Goal: Ask a question

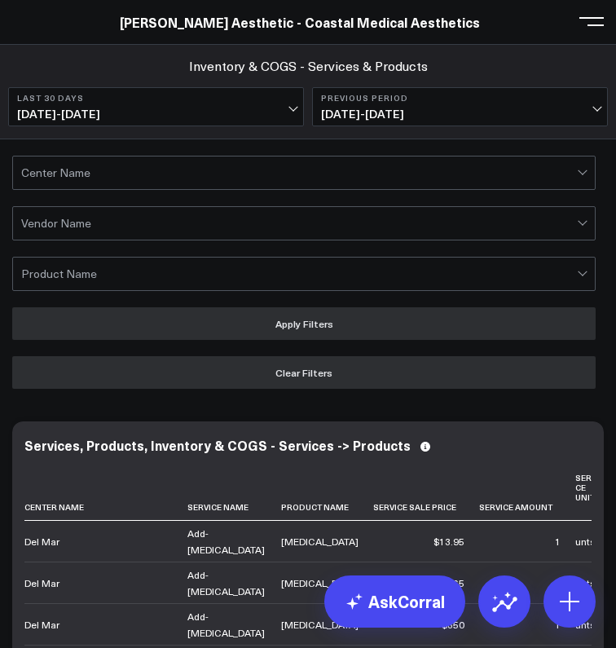
click at [48, 22] on div "[PERSON_NAME] Aesthetic - Coastal Medical Aesthetics" at bounding box center [300, 22] width 600 height 18
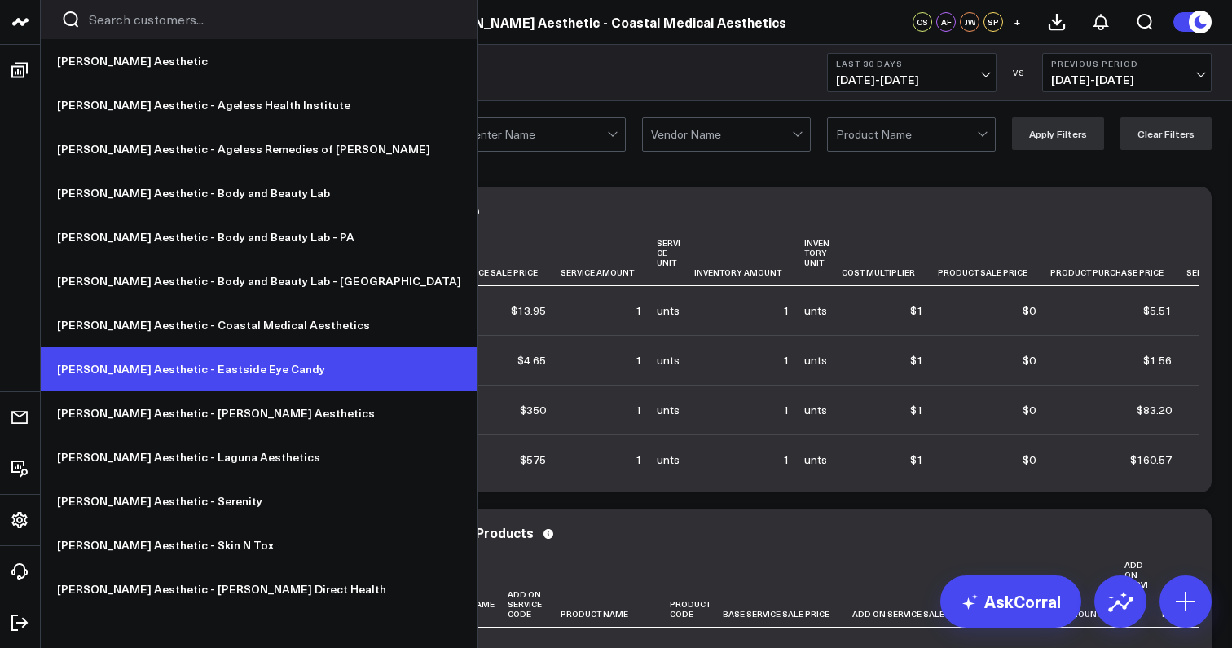
click at [179, 370] on link "[PERSON_NAME] Aesthetic - Eastside Eye Candy" at bounding box center [259, 369] width 437 height 44
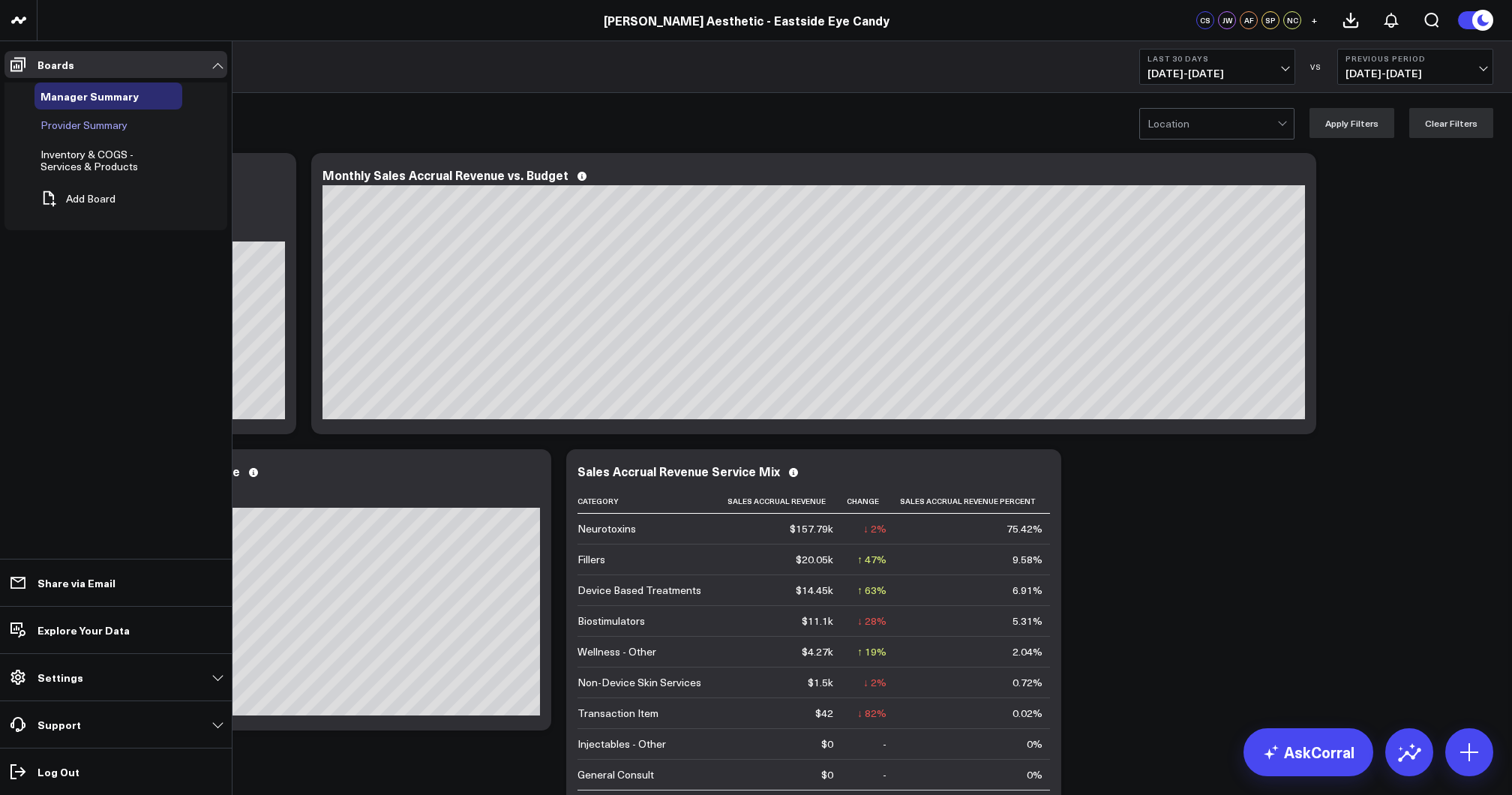
click at [87, 126] on span "Provider Summary" at bounding box center [84, 124] width 87 height 14
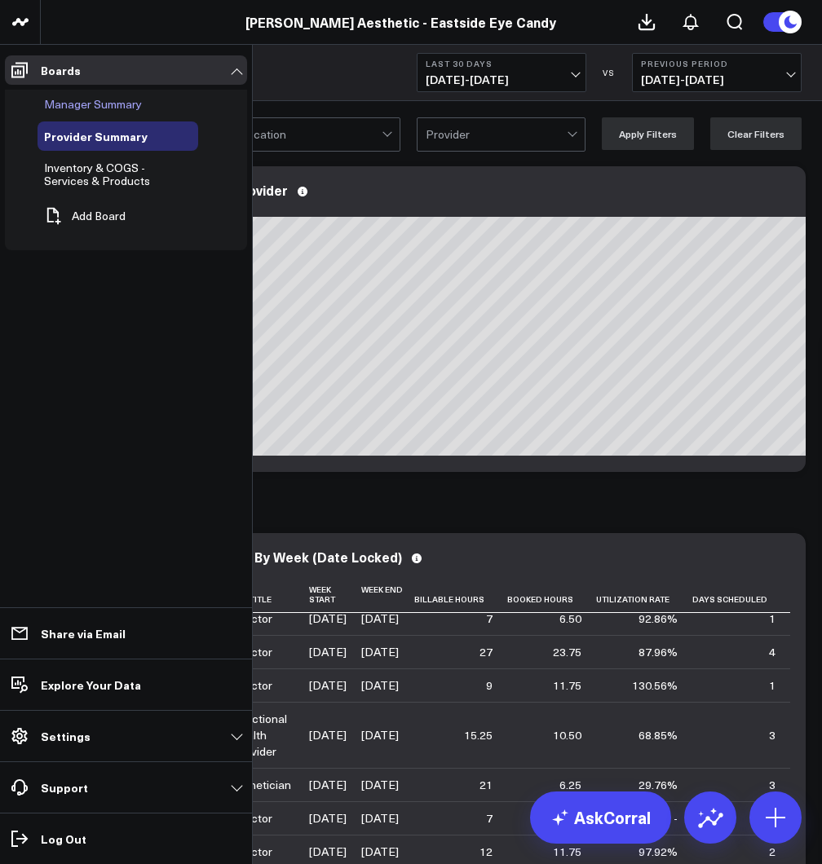
click at [105, 105] on span "Manager Summary" at bounding box center [93, 103] width 98 height 15
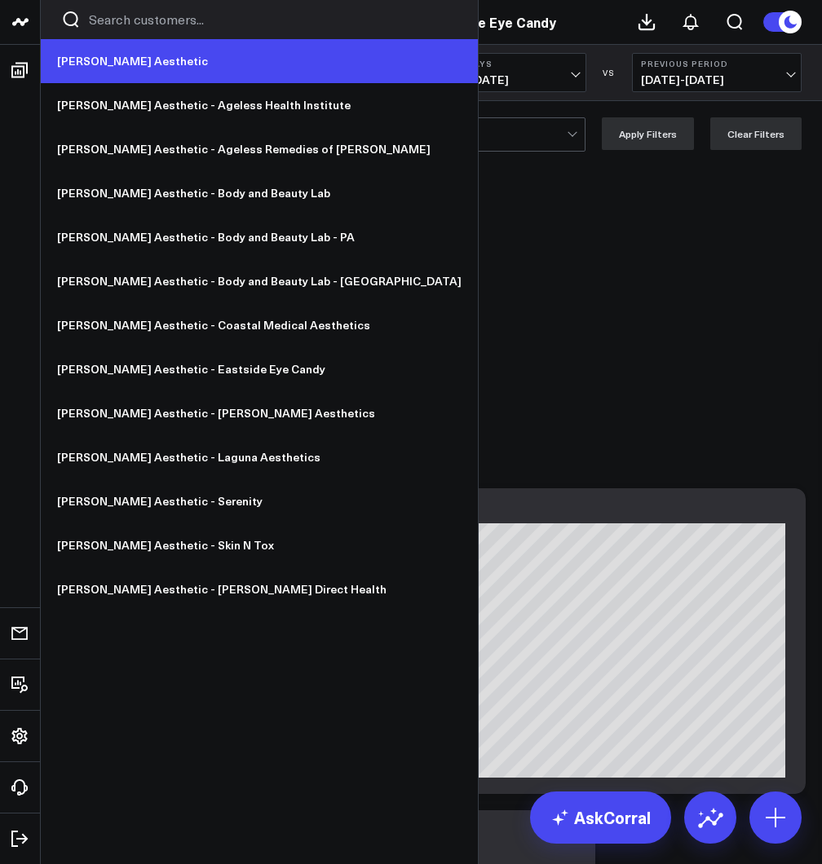
click at [96, 59] on link "[PERSON_NAME] Aesthetic" at bounding box center [259, 61] width 437 height 44
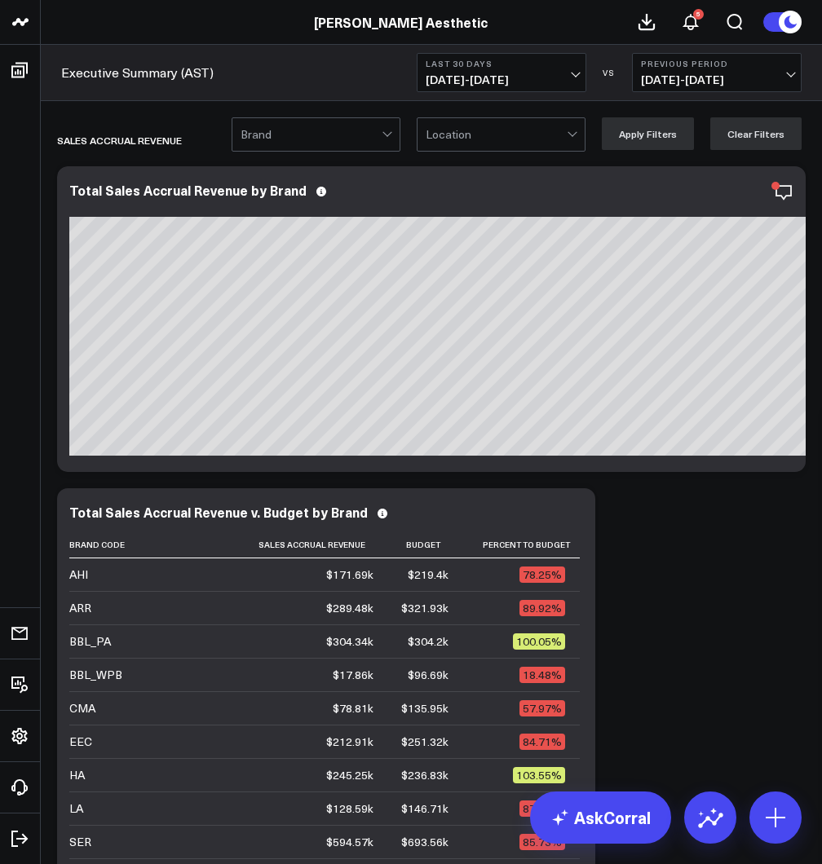
click at [445, 85] on span "[DATE] - [DATE]" at bounding box center [501, 79] width 152 height 13
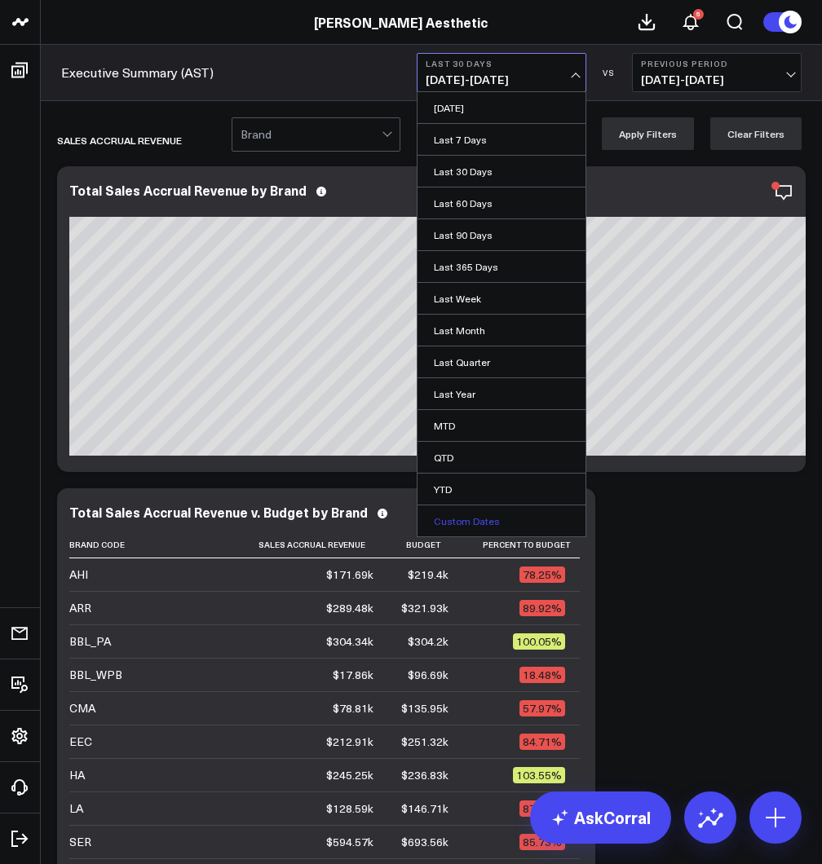
click at [465, 516] on link "Custom Dates" at bounding box center [501, 520] width 168 height 31
select select "8"
select select "2025"
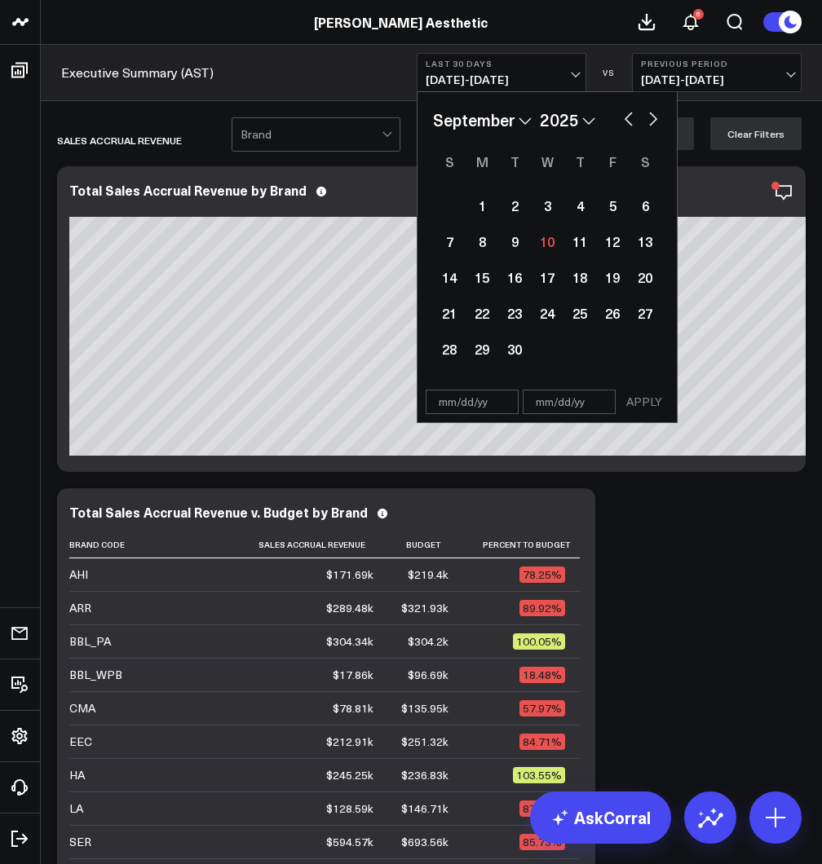
click at [626, 116] on button "button" at bounding box center [628, 118] width 16 height 20
select select "7"
select select "2025"
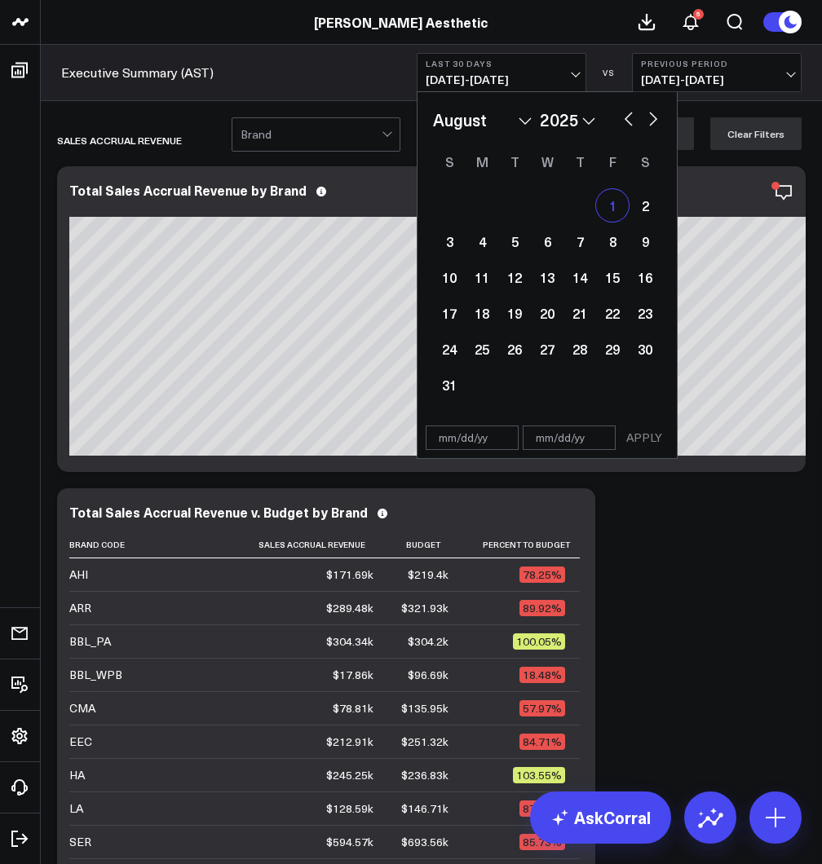
click at [615, 212] on div "1" at bounding box center [612, 205] width 33 height 33
type input "08/01/25"
select select "7"
select select "2025"
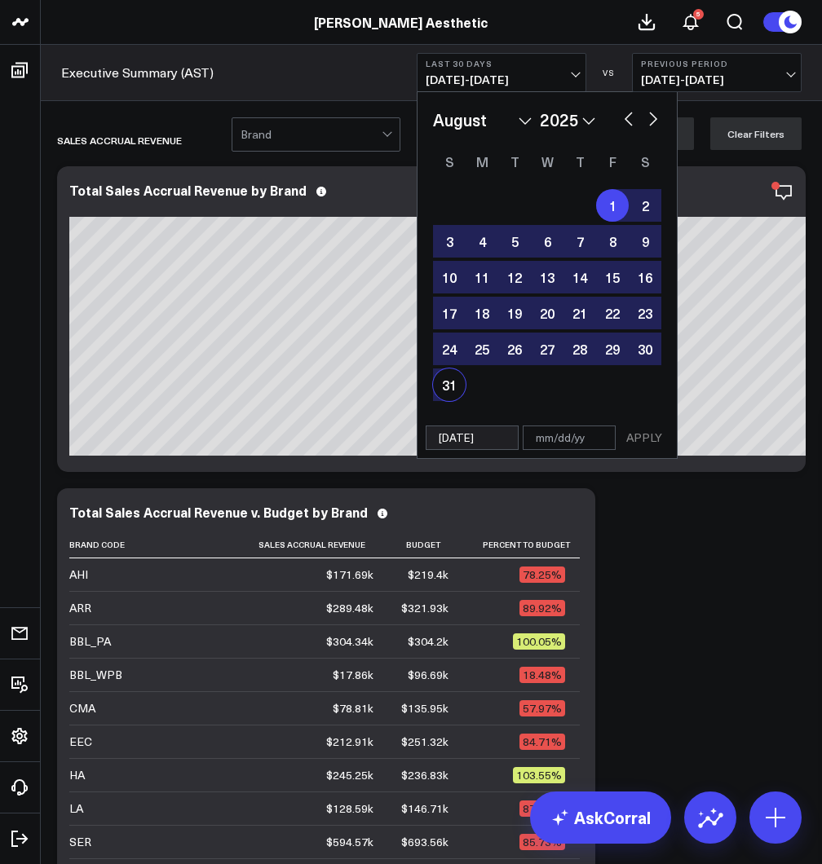
click at [450, 388] on div "31" at bounding box center [449, 384] width 33 height 33
select select "7"
select select "2025"
type input "08/31/25"
click at [634, 439] on button "APPLY" at bounding box center [643, 437] width 49 height 24
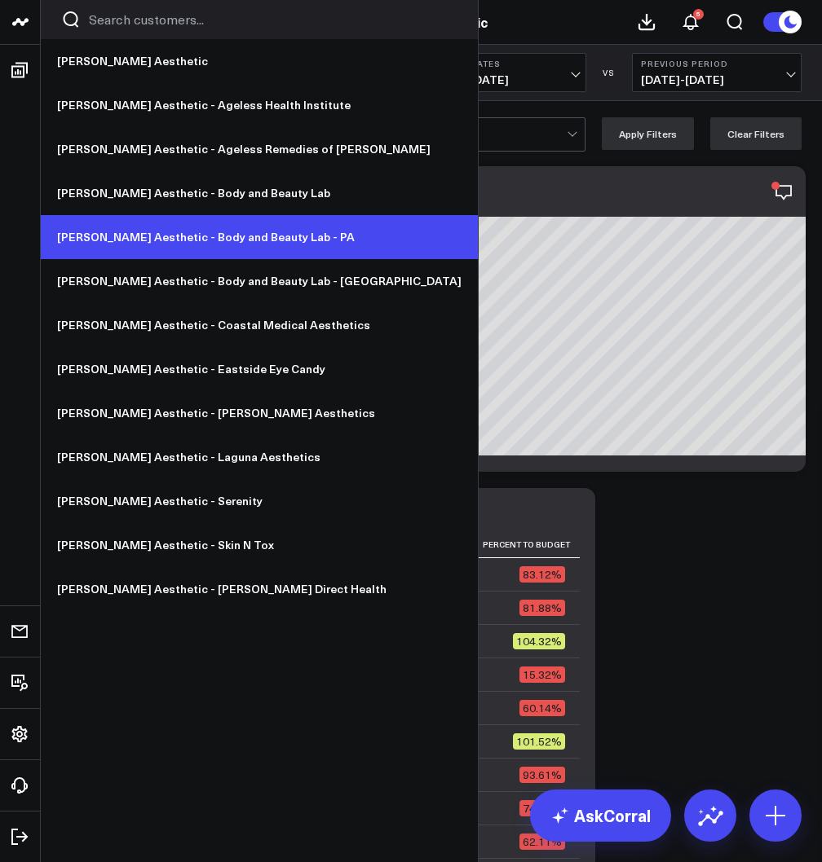
click at [220, 240] on link "[PERSON_NAME] Aesthetic - Body and Beauty Lab - PA" at bounding box center [259, 237] width 437 height 44
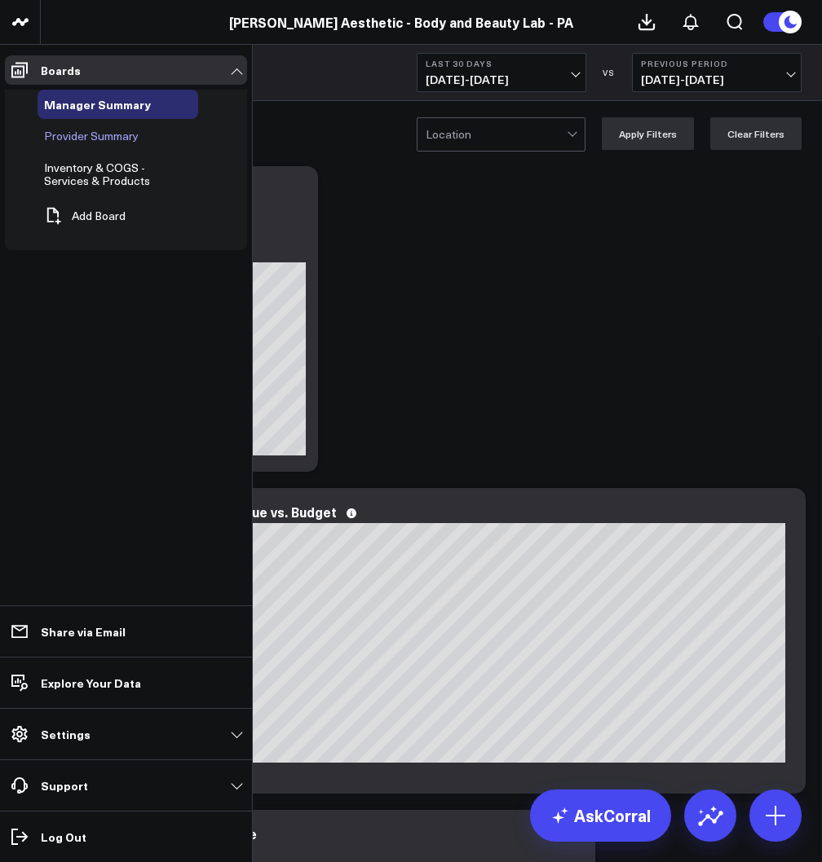
click at [88, 135] on span "Provider Summary" at bounding box center [91, 135] width 95 height 15
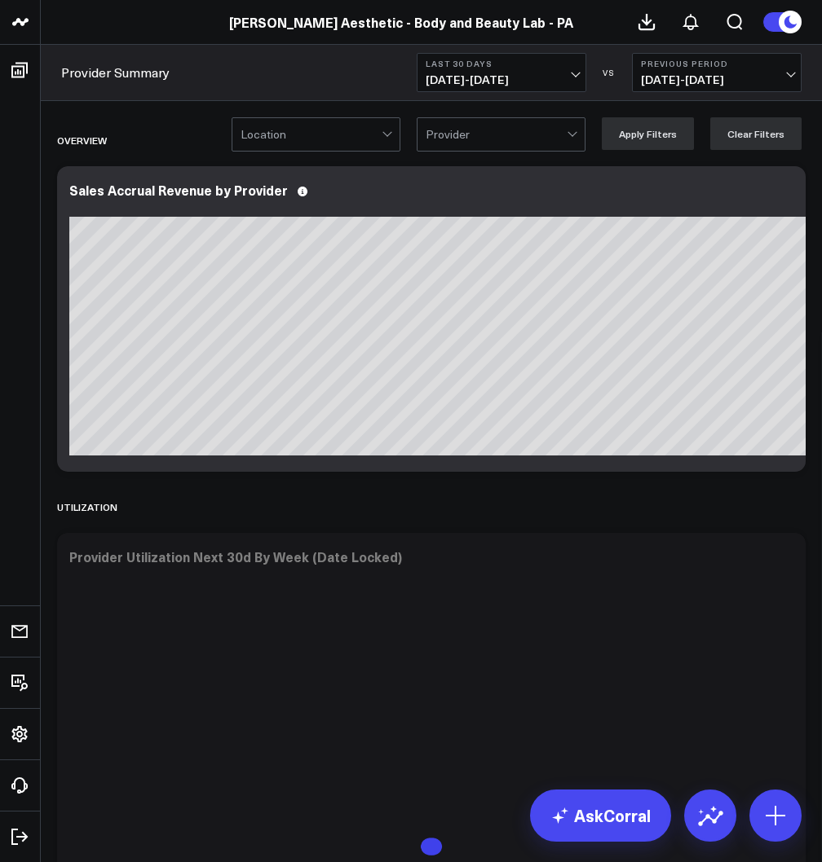
click at [528, 77] on span "[DATE] - [DATE]" at bounding box center [501, 79] width 152 height 13
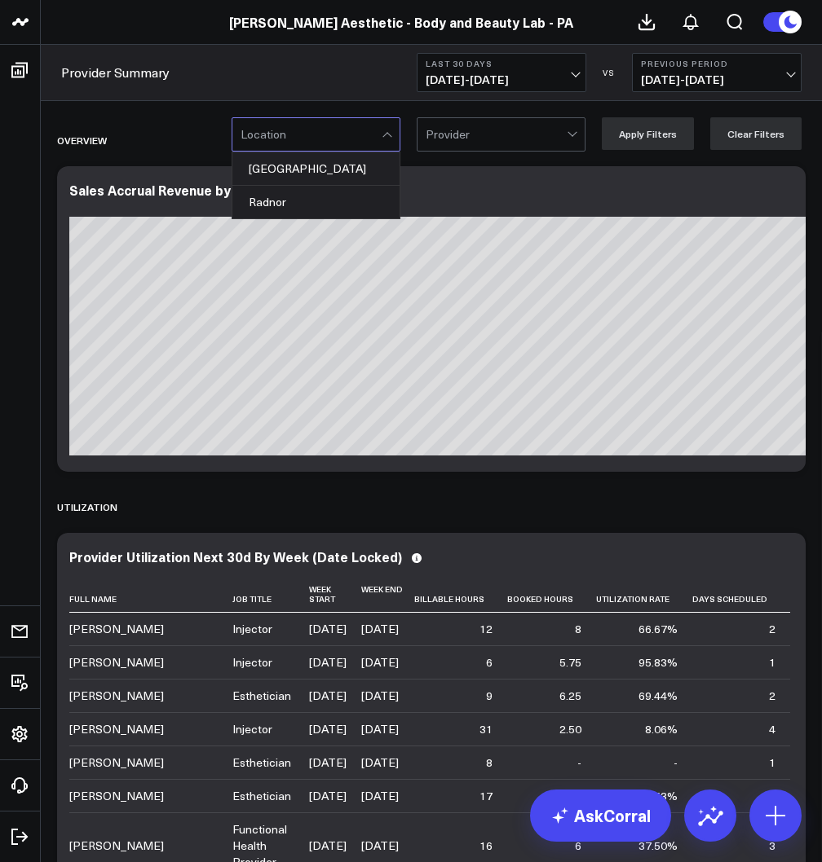
click at [261, 135] on div "Location" at bounding box center [310, 134] width 141 height 13
click at [329, 135] on div at bounding box center [310, 134] width 141 height 33
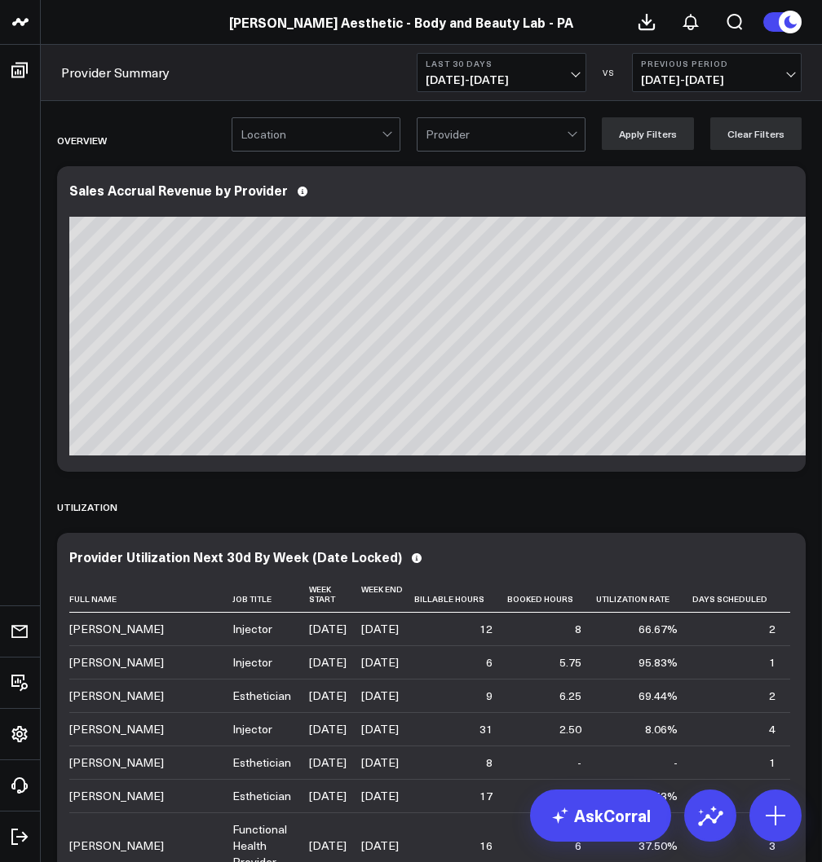
click at [324, 138] on div at bounding box center [310, 134] width 141 height 33
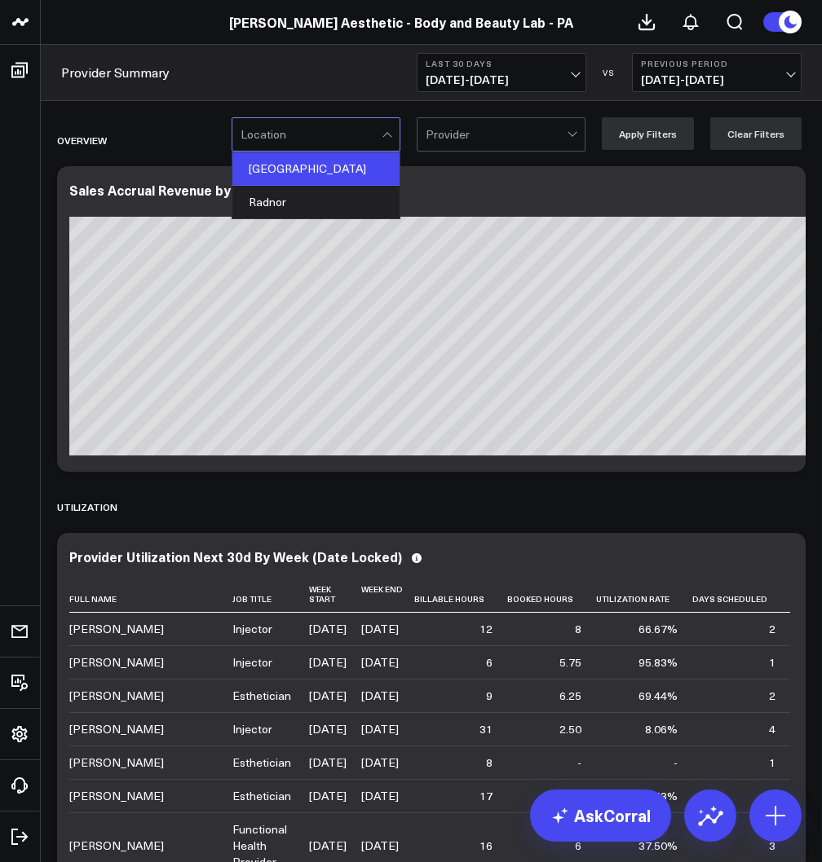
click at [287, 170] on div "[GEOGRAPHIC_DATA]" at bounding box center [315, 168] width 167 height 33
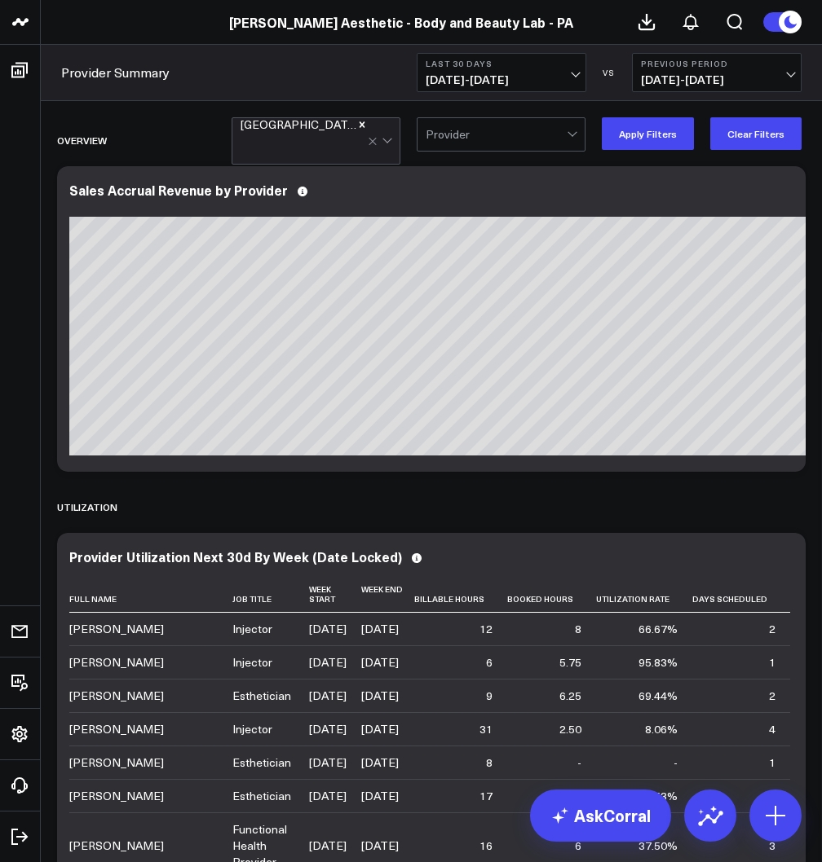
click at [494, 79] on span "08/11/25 - 09/09/25" at bounding box center [501, 79] width 152 height 13
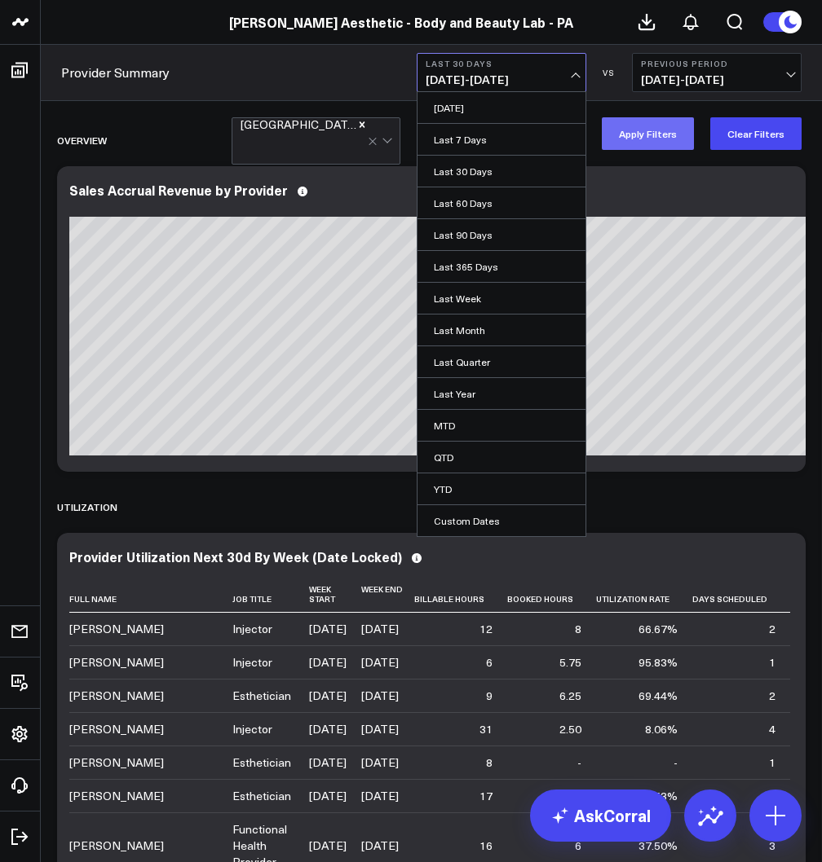
click at [646, 134] on button "Apply Filters" at bounding box center [648, 133] width 92 height 33
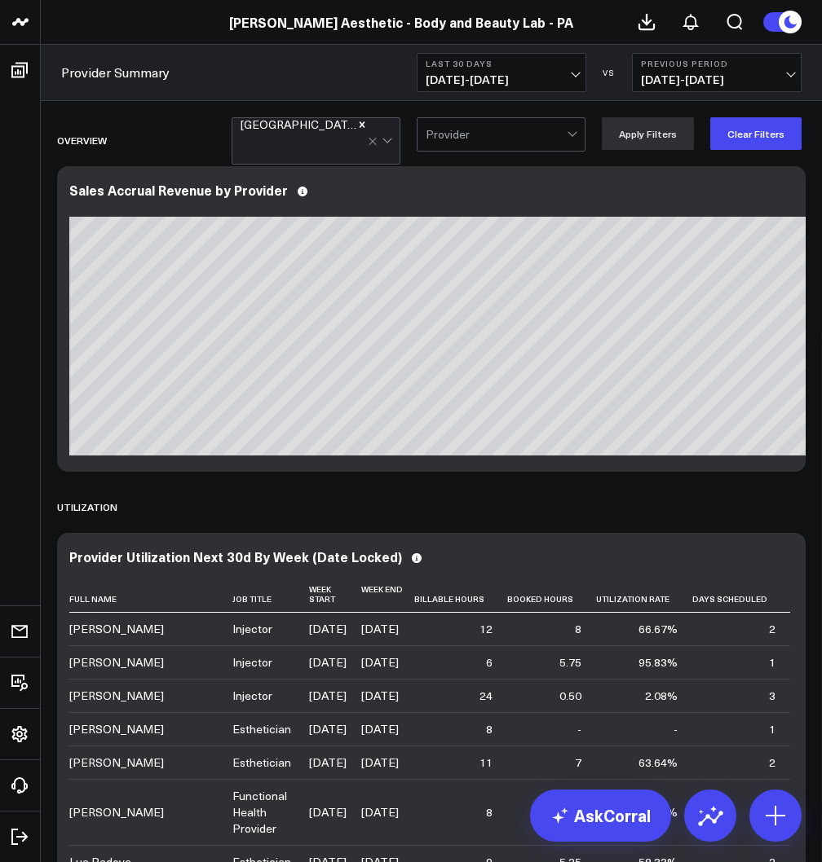
click at [562, 80] on span "08/11/25 - 09/09/25" at bounding box center [501, 79] width 152 height 13
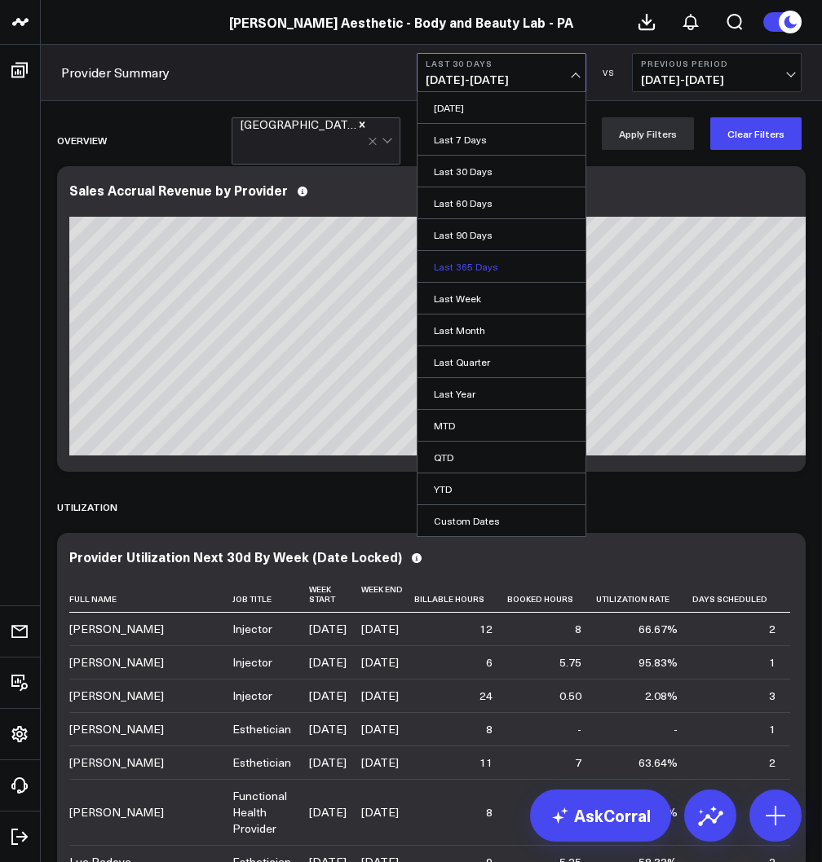
click at [484, 266] on link "Last 365 Days" at bounding box center [501, 266] width 168 height 31
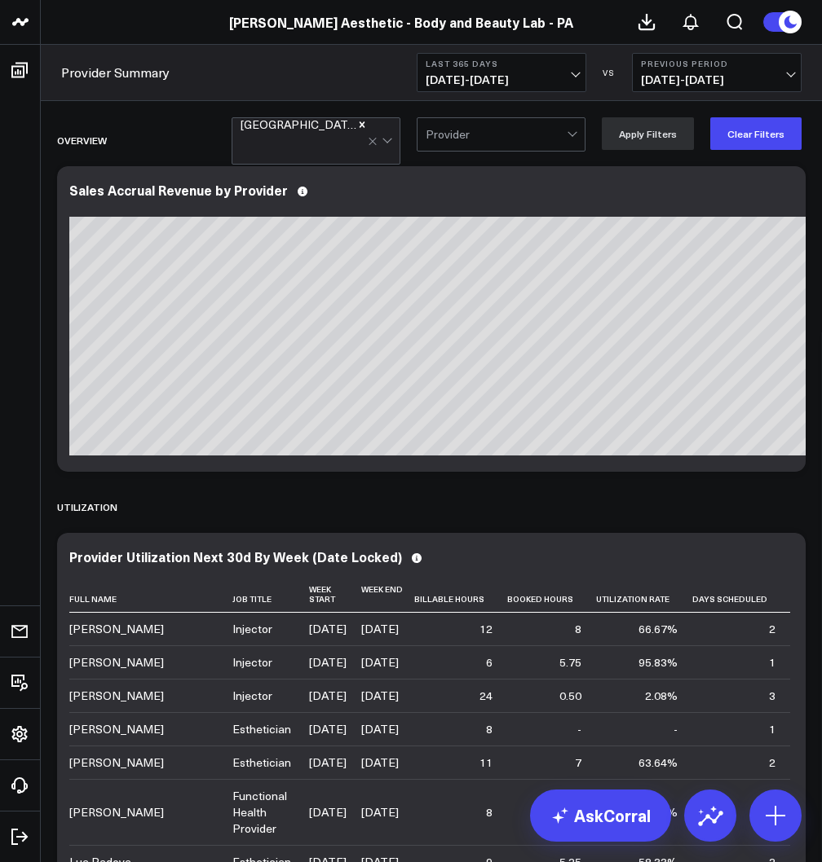
click at [138, 0] on header "Annie Aesthetic Annie Aesthetic - Ageless Health Institute Annie Aesthetic - Ag…" at bounding box center [411, 22] width 822 height 45
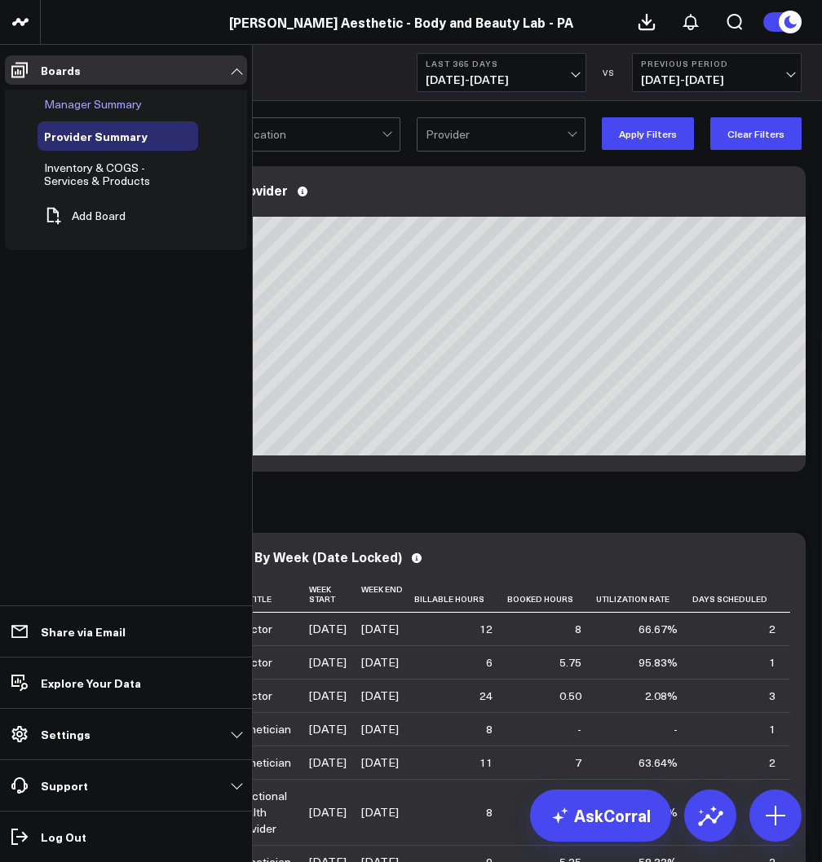
click at [75, 104] on span "Manager Summary" at bounding box center [93, 103] width 98 height 15
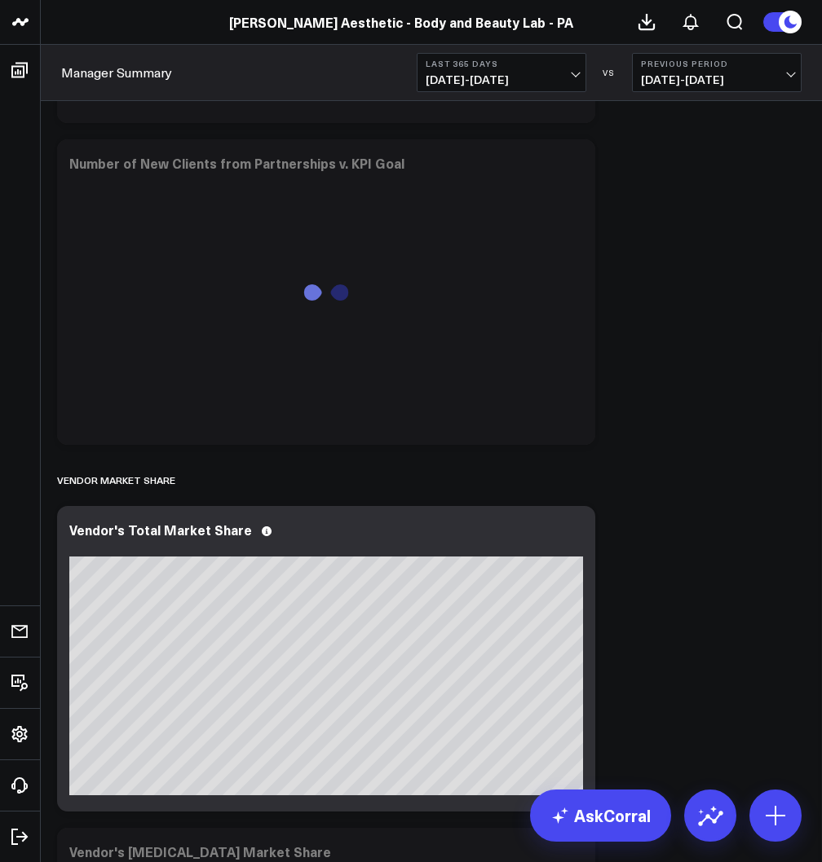
scroll to position [7316, 0]
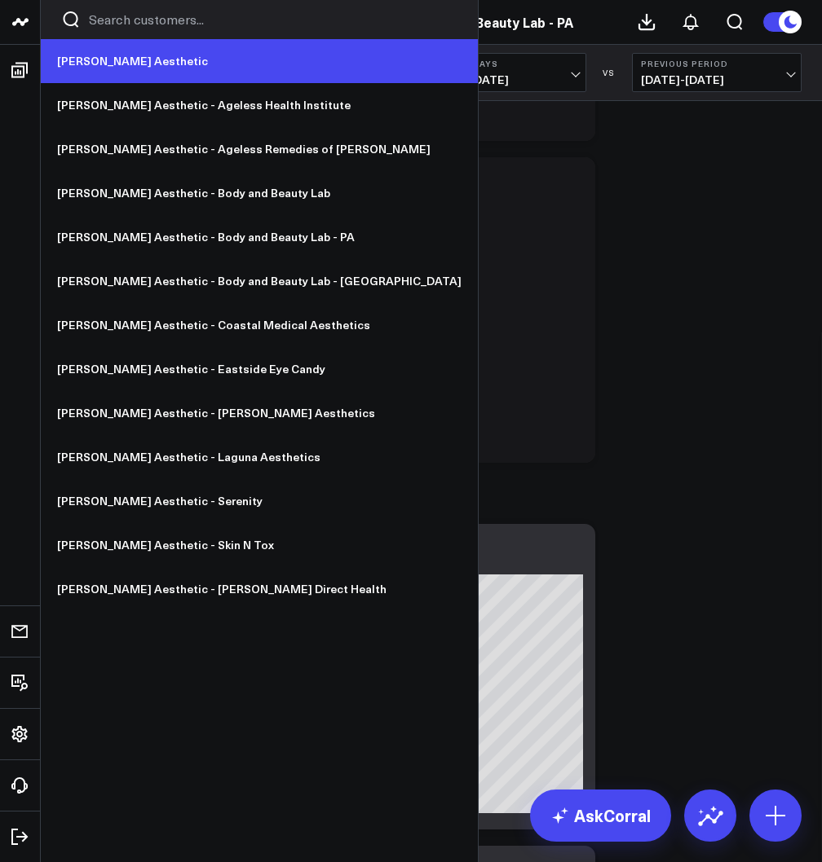
click at [89, 63] on link "[PERSON_NAME] Aesthetic" at bounding box center [259, 61] width 437 height 44
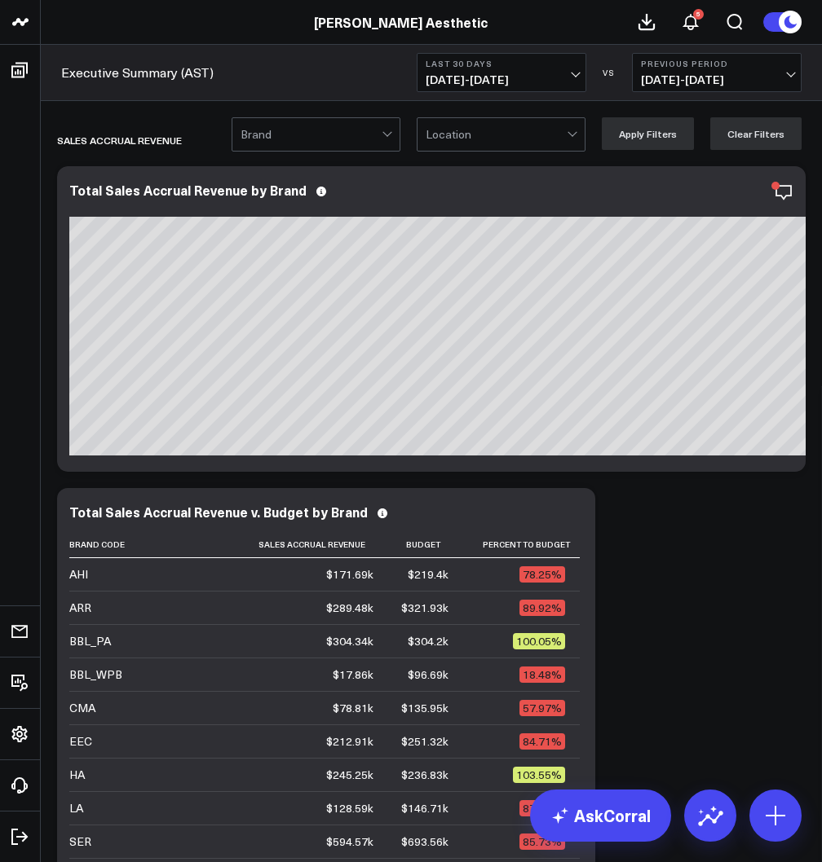
click at [531, 70] on button "Last 30 Days 08/11/25 - 09/09/25" at bounding box center [502, 72] width 170 height 39
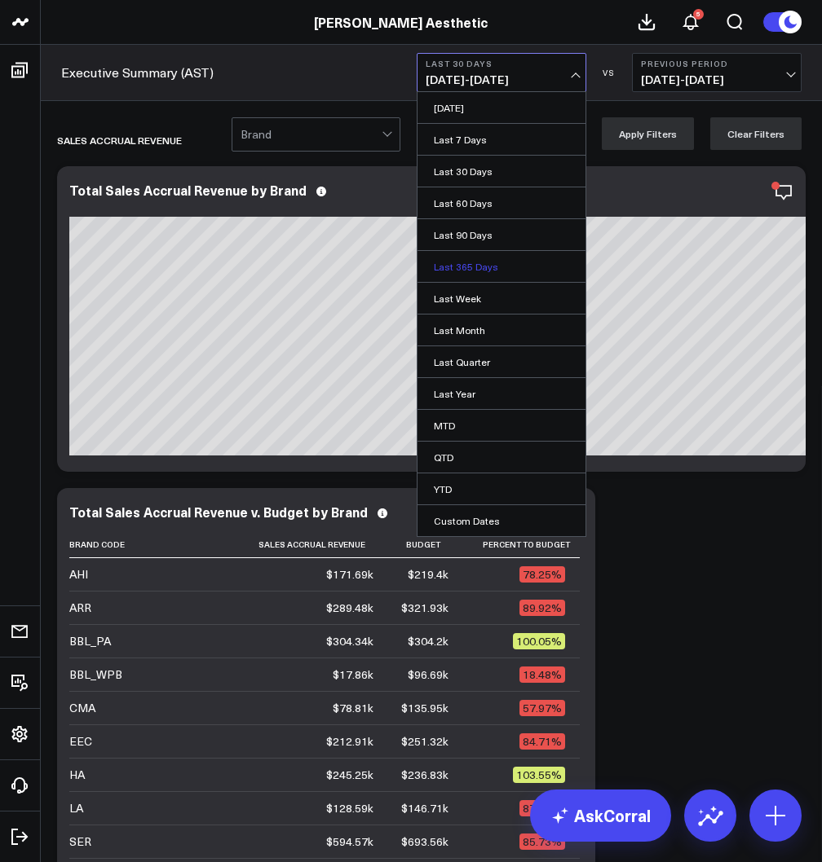
click at [483, 266] on link "Last 365 Days" at bounding box center [501, 266] width 168 height 31
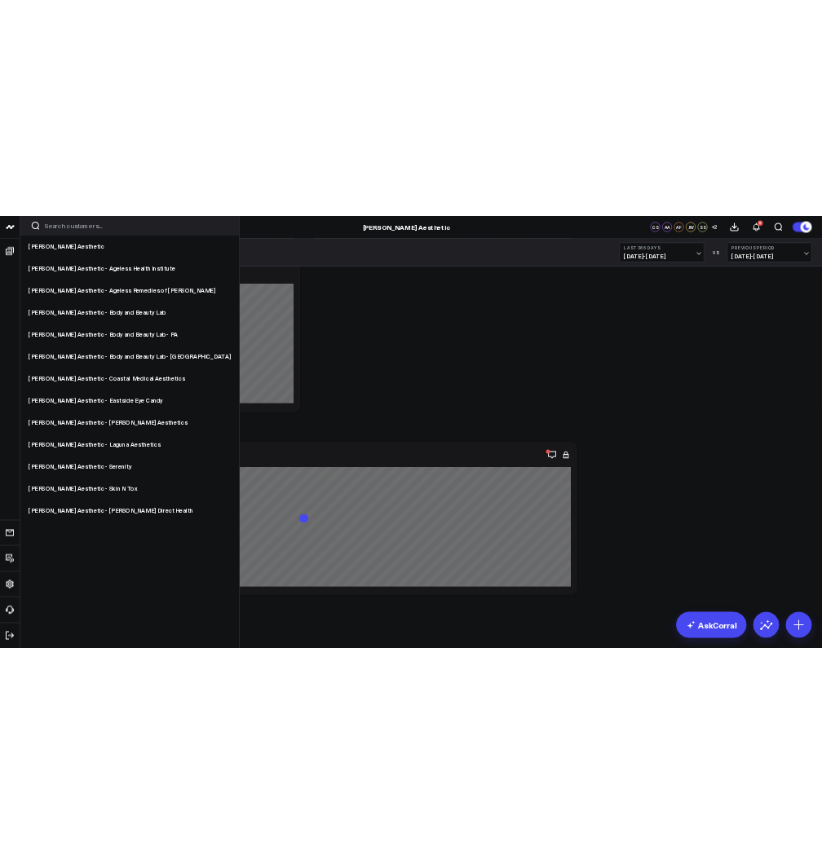
scroll to position [12031, 0]
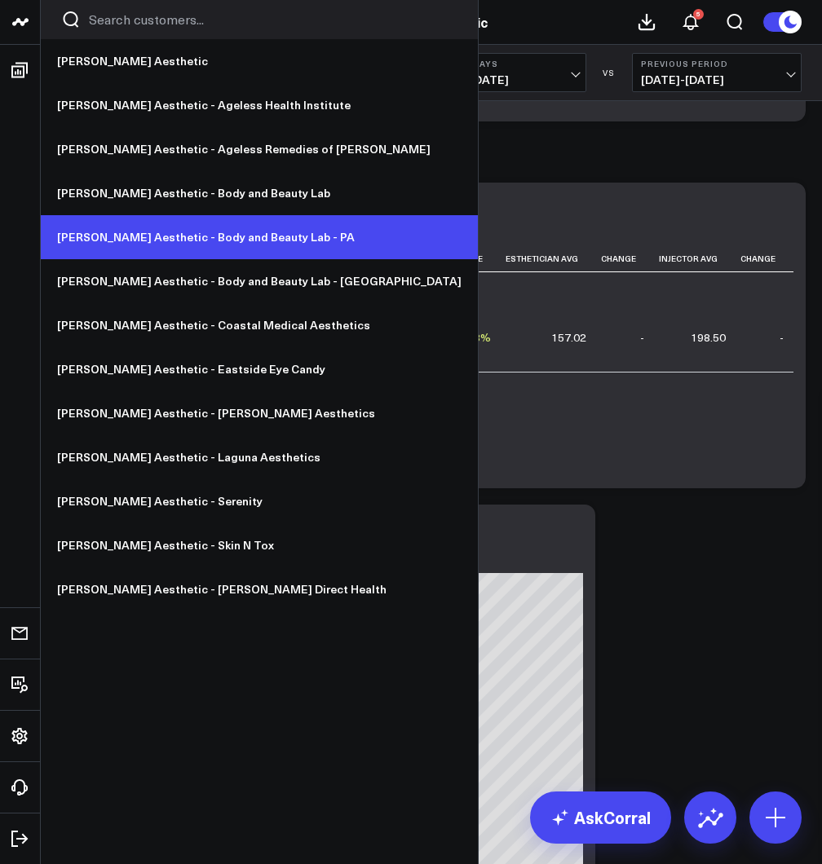
click at [226, 243] on link "[PERSON_NAME] Aesthetic - Body and Beauty Lab - PA" at bounding box center [259, 237] width 437 height 44
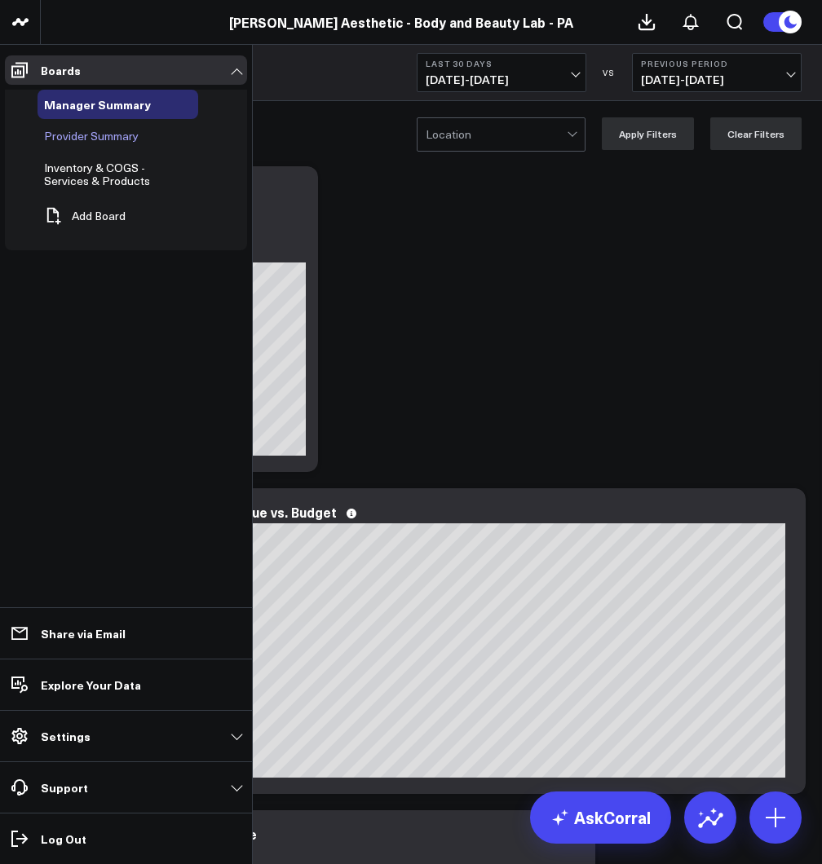
click at [95, 139] on span "Provider Summary" at bounding box center [91, 135] width 95 height 15
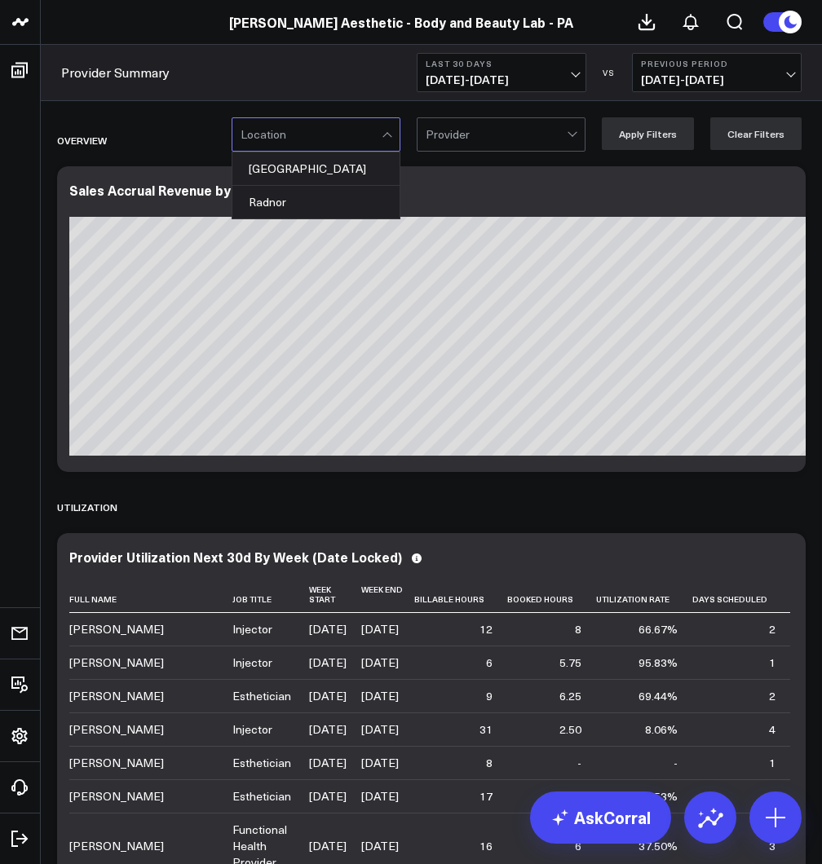
click at [352, 142] on div at bounding box center [310, 134] width 141 height 33
click at [320, 207] on div "Radnor" at bounding box center [315, 202] width 167 height 33
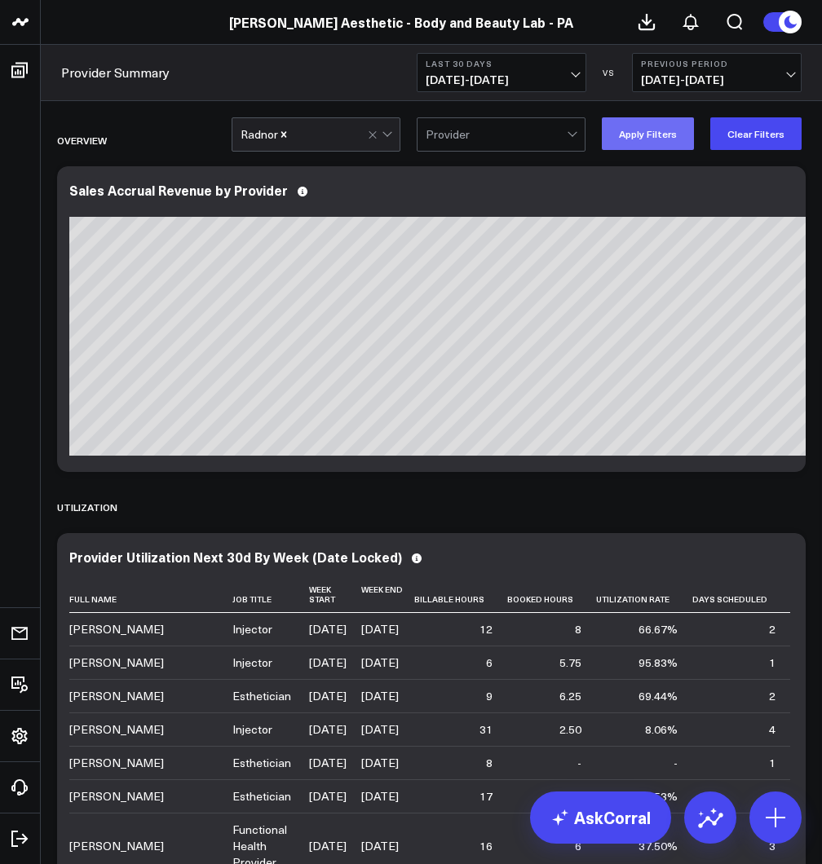
click at [669, 143] on button "Apply Filters" at bounding box center [648, 133] width 92 height 33
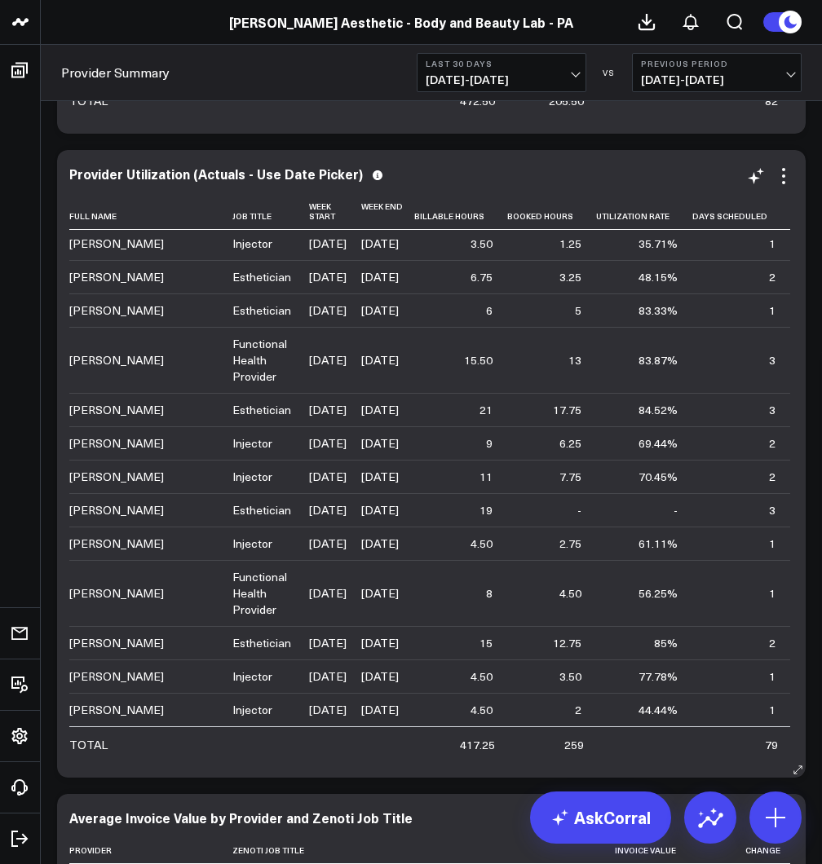
scroll to position [1402, 0]
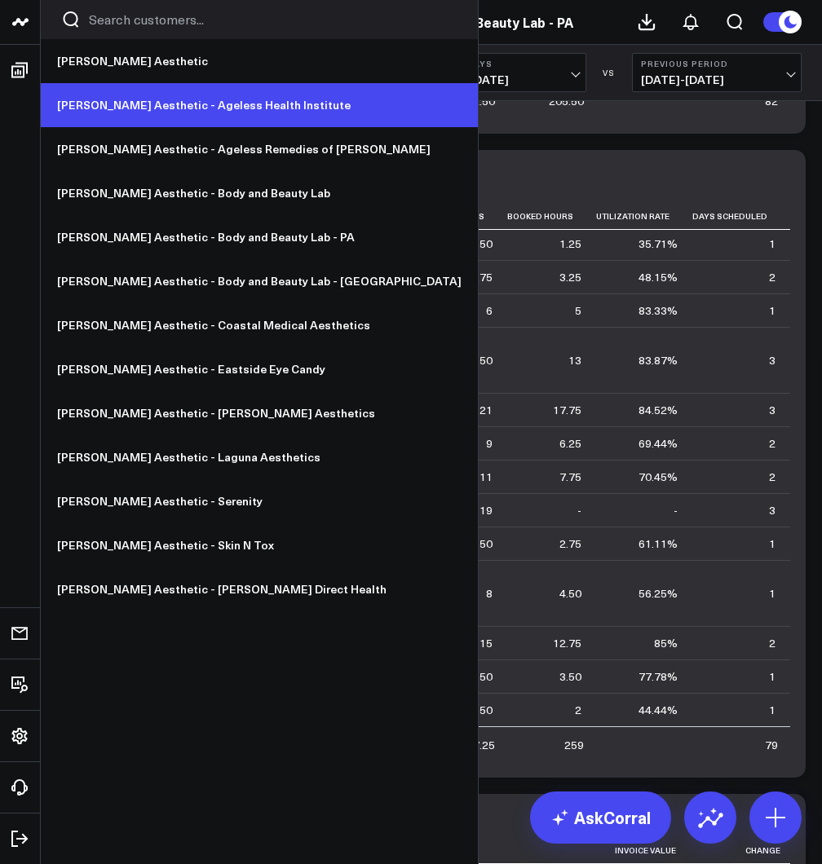
click at [217, 108] on link "[PERSON_NAME] Aesthetic - Ageless Health Institute" at bounding box center [259, 105] width 437 height 44
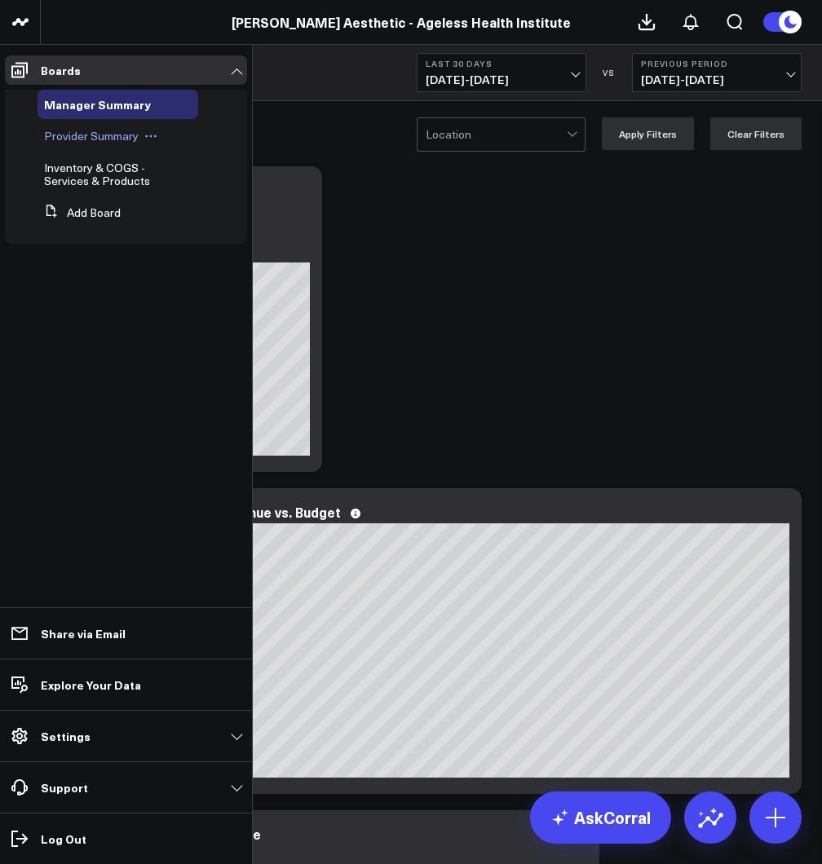
click at [91, 140] on span "Provider Summary" at bounding box center [91, 135] width 95 height 15
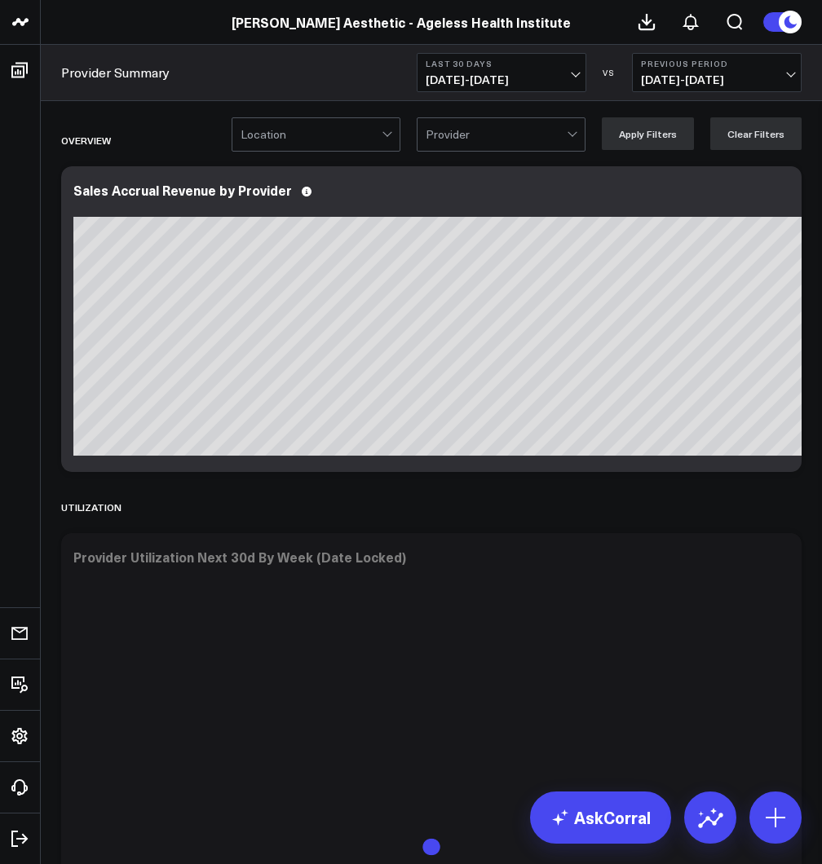
click at [496, 73] on span "[DATE] - [DATE]" at bounding box center [501, 79] width 152 height 13
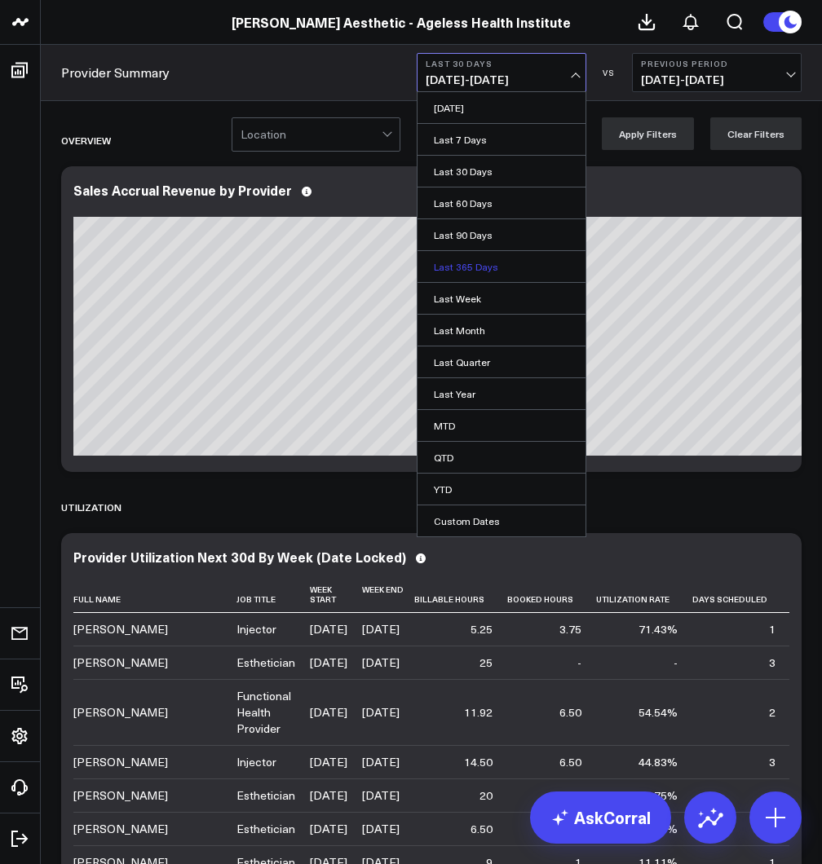
click at [487, 267] on link "Last 365 Days" at bounding box center [501, 266] width 168 height 31
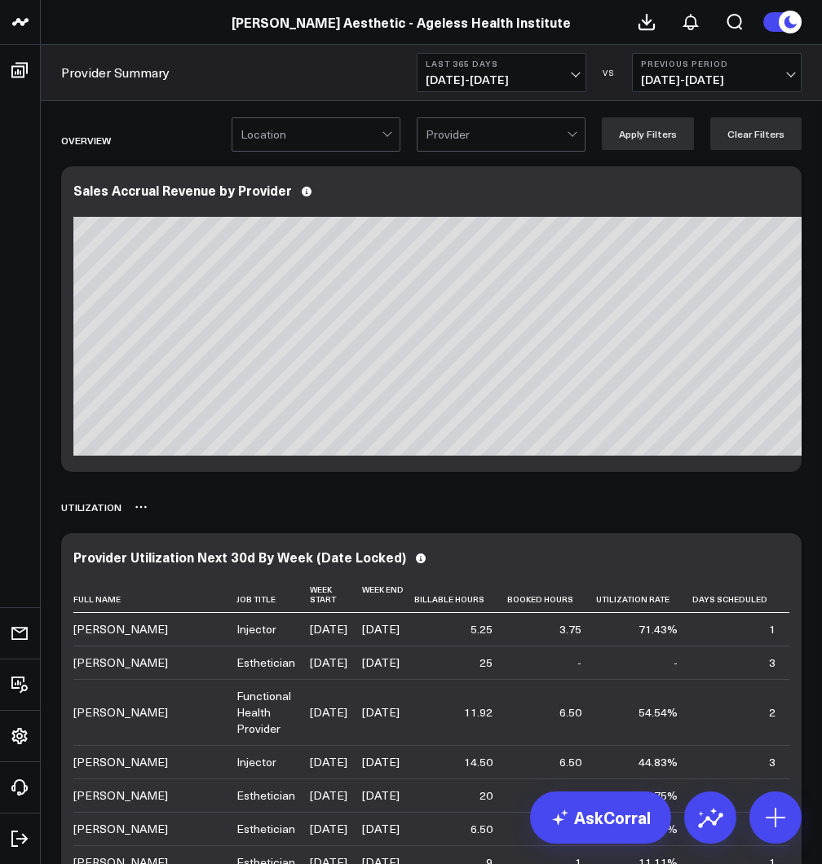
click at [582, 490] on div "UTILIZATION" at bounding box center [431, 506] width 740 height 37
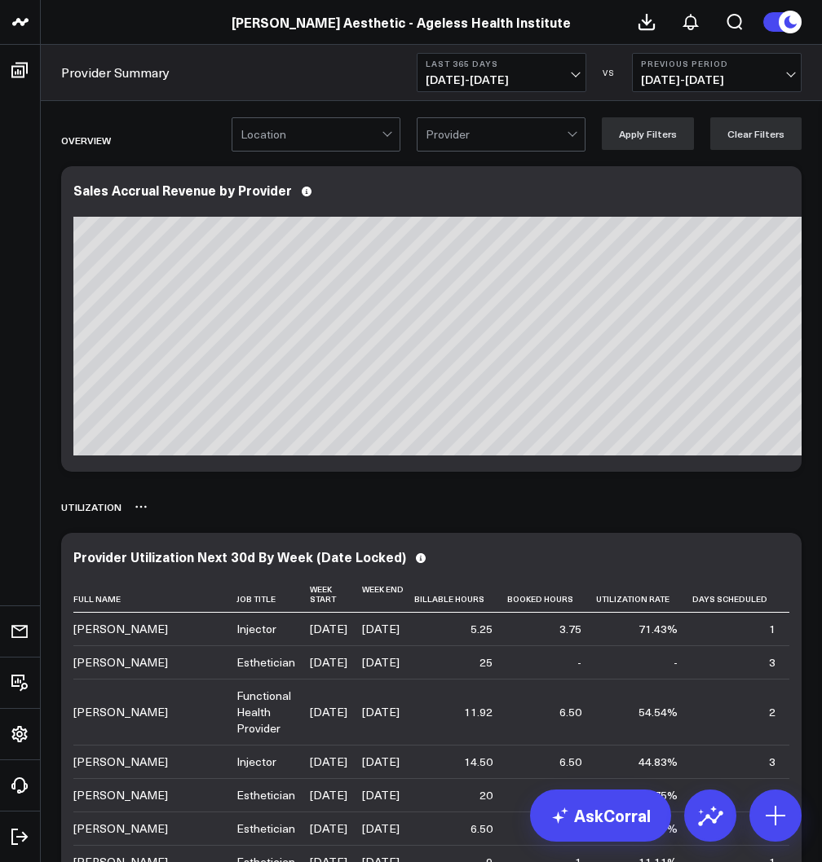
click at [580, 500] on div "UTILIZATION" at bounding box center [431, 506] width 740 height 37
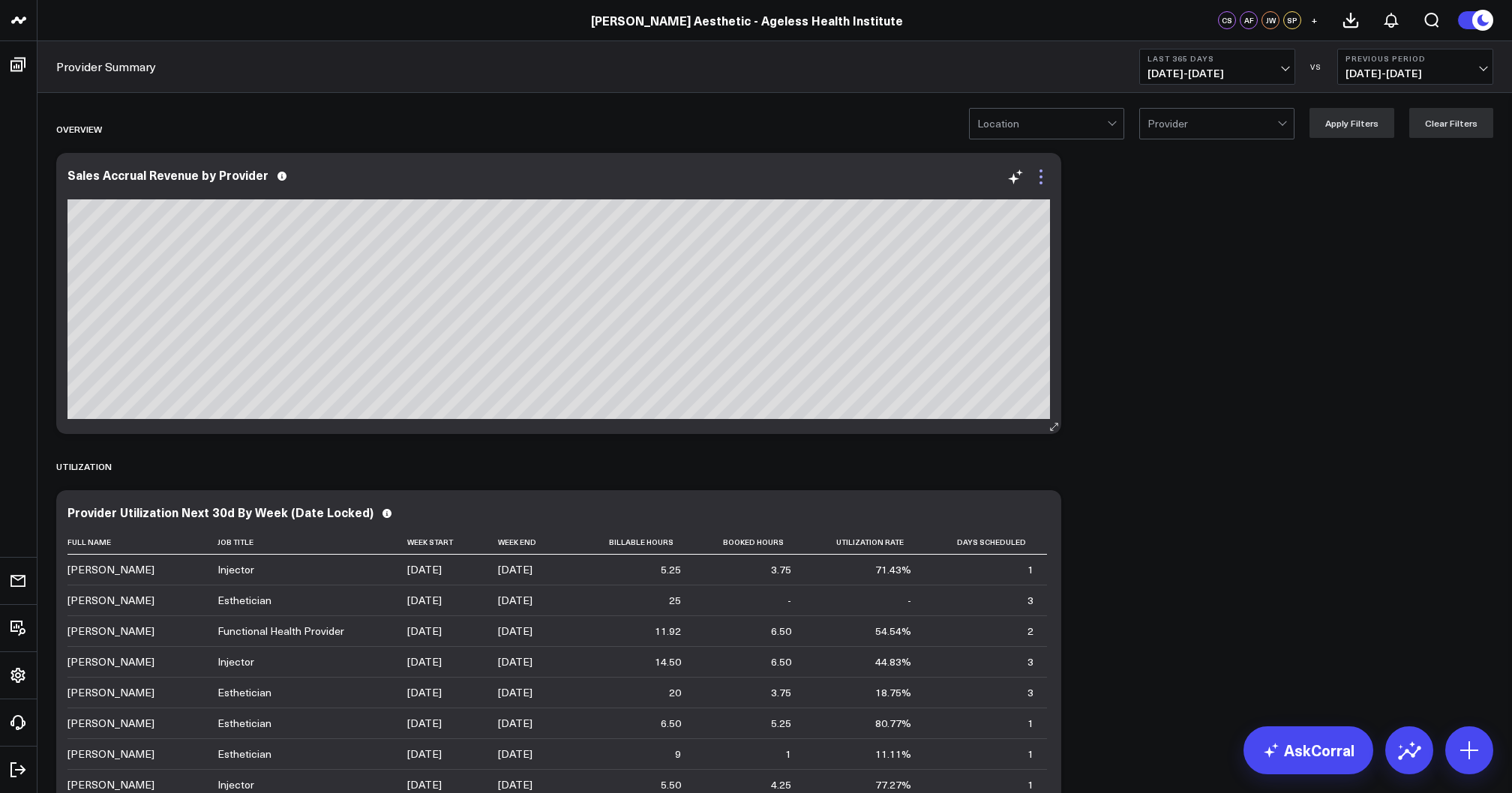
click at [756, 178] on icon at bounding box center [1042, 178] width 18 height 18
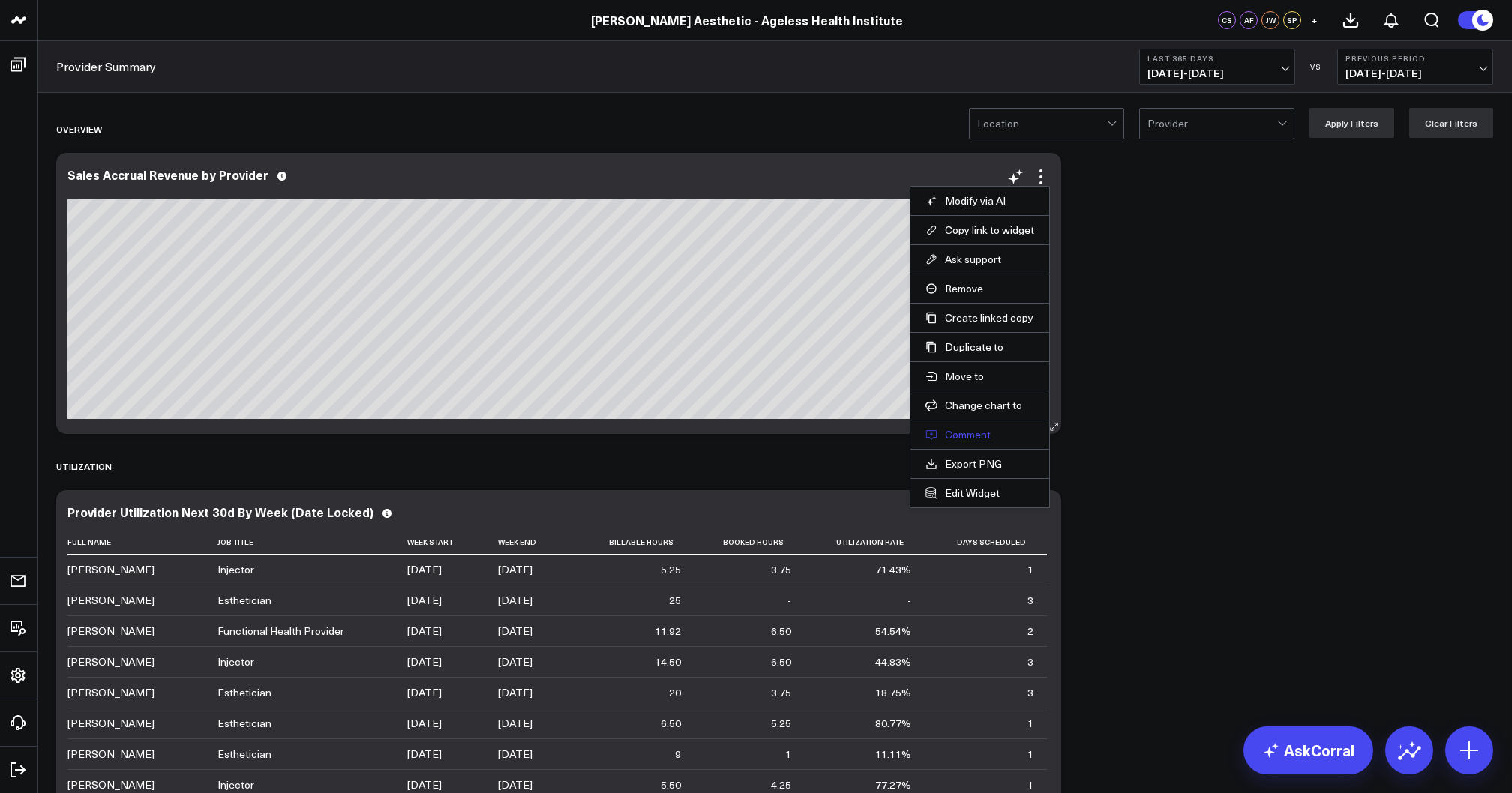
click at [756, 431] on button "Comment" at bounding box center [980, 434] width 109 height 14
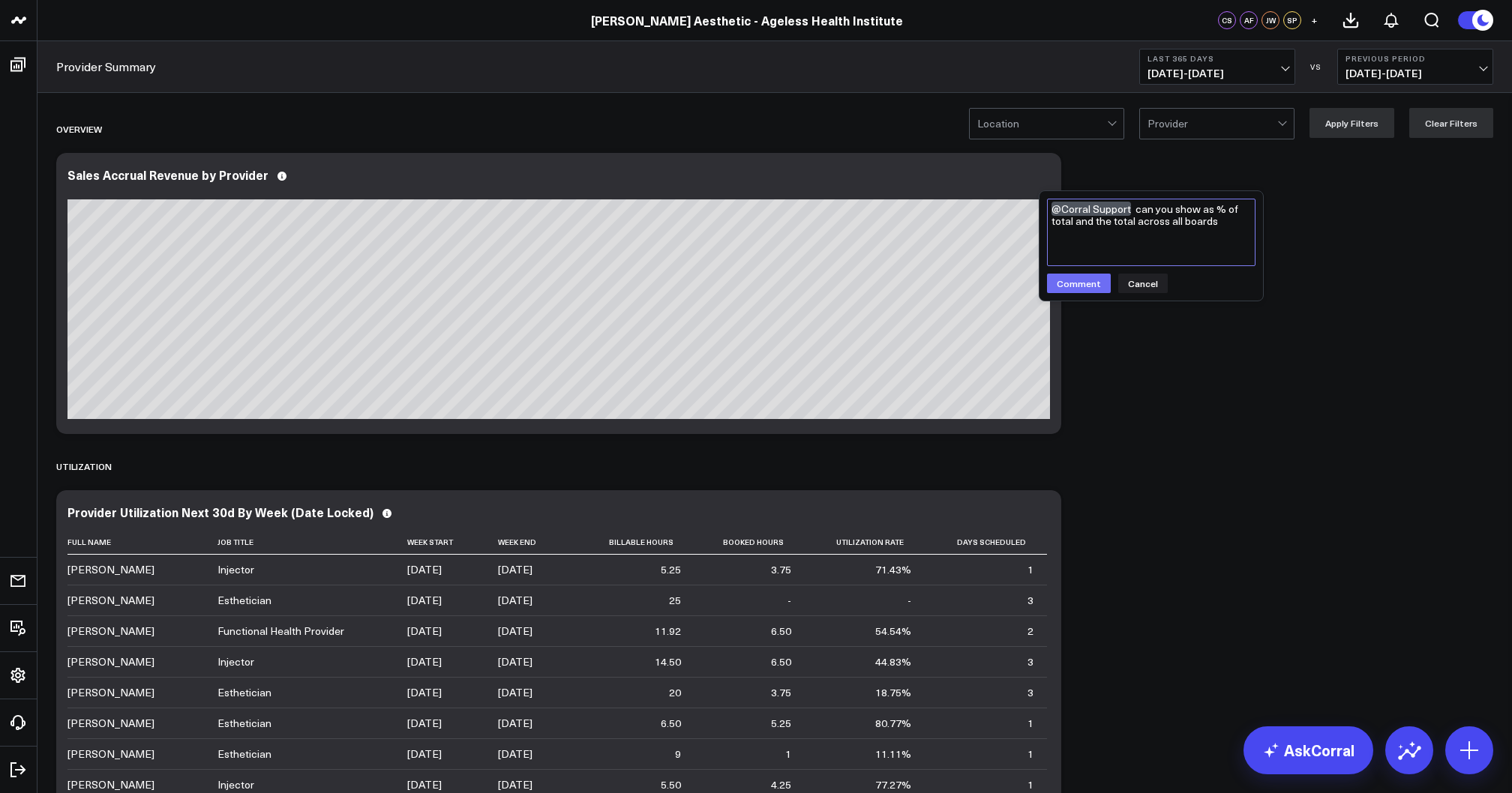
type textarea "@Corral Support can you show as % of total and the total across all boards"
click at [756, 291] on button "Comment" at bounding box center [1079, 283] width 63 height 19
